Goal: Download file/media

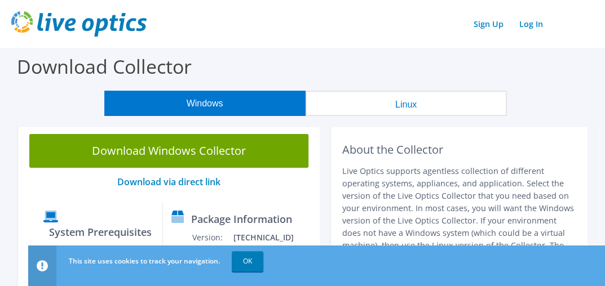
scroll to position [56, 0]
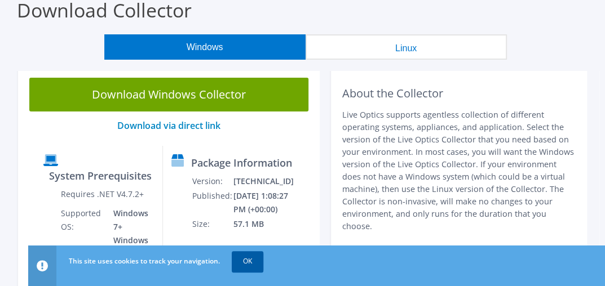
click at [255, 258] on link "OK" at bounding box center [248, 261] width 32 height 20
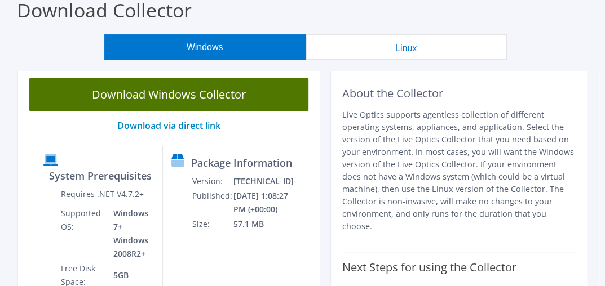
click at [192, 95] on link "Download Windows Collector" at bounding box center [168, 95] width 279 height 34
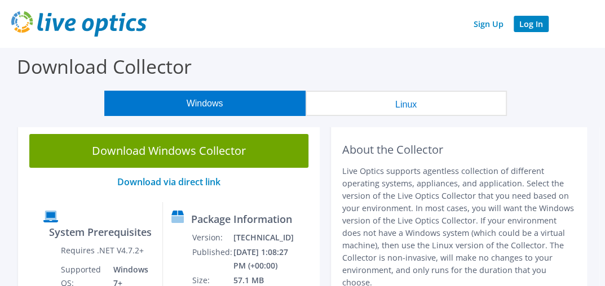
click at [524, 24] on link "Log In" at bounding box center [531, 24] width 35 height 16
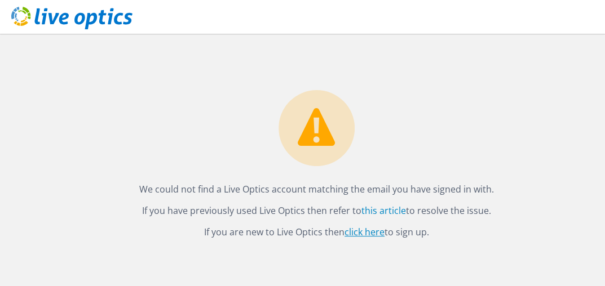
click at [361, 235] on link "click here" at bounding box center [364, 232] width 40 height 12
click at [376, 211] on link "this article" at bounding box center [383, 211] width 45 height 12
click at [380, 213] on link "this article" at bounding box center [383, 211] width 45 height 12
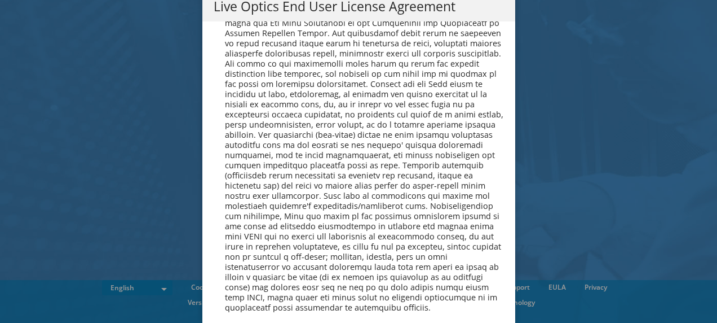
scroll to position [4264, 0]
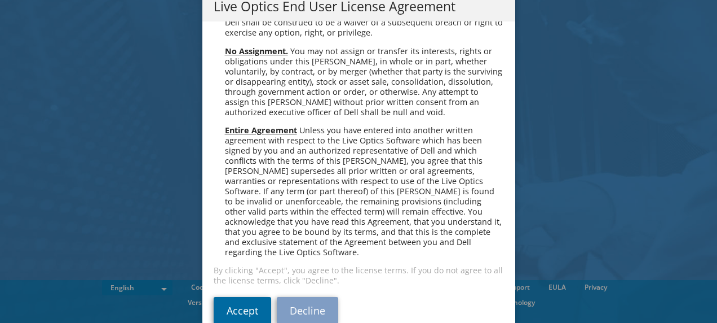
click at [227, 297] on link "Accept" at bounding box center [243, 310] width 58 height 27
